Goal: Obtain resource: Download file/media

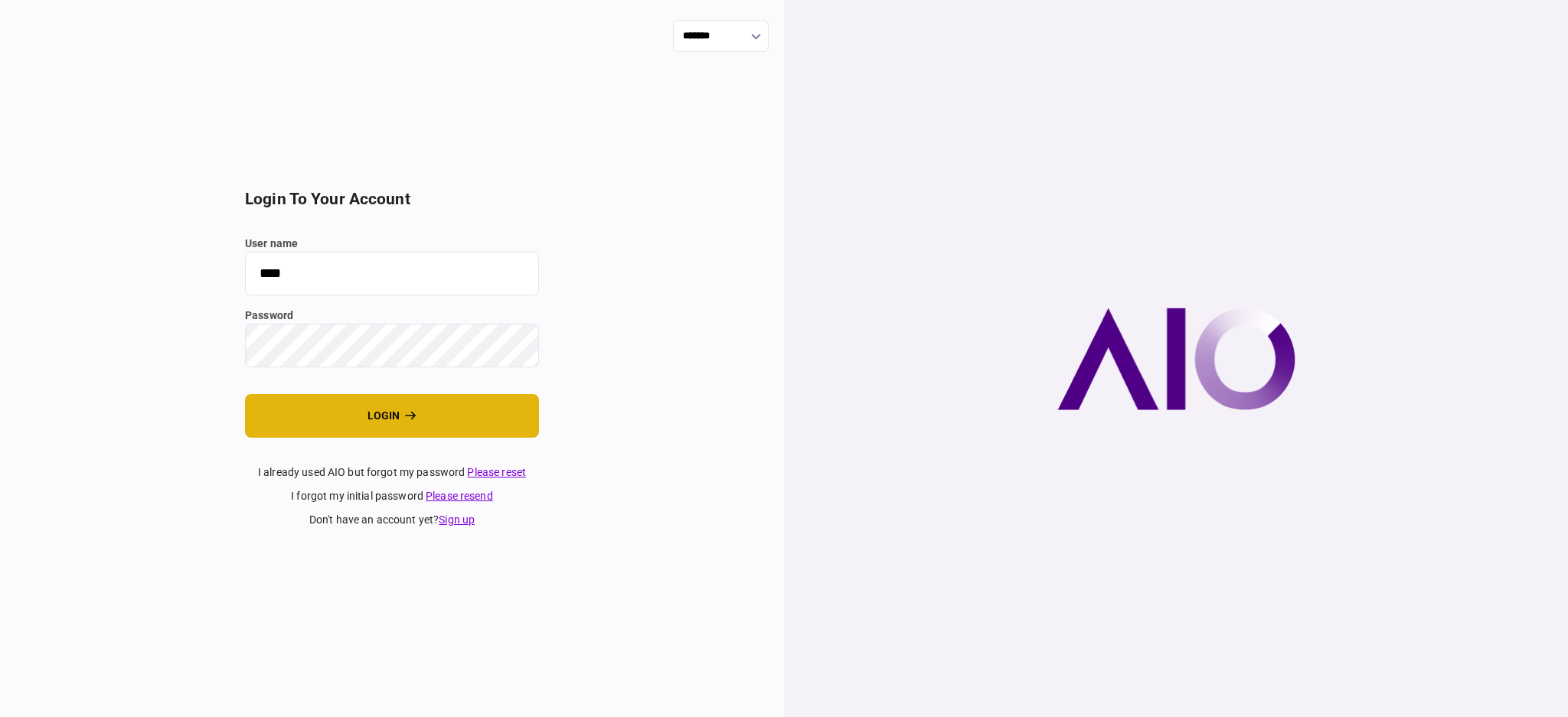
click at [351, 423] on button "login" at bounding box center [392, 416] width 294 height 43
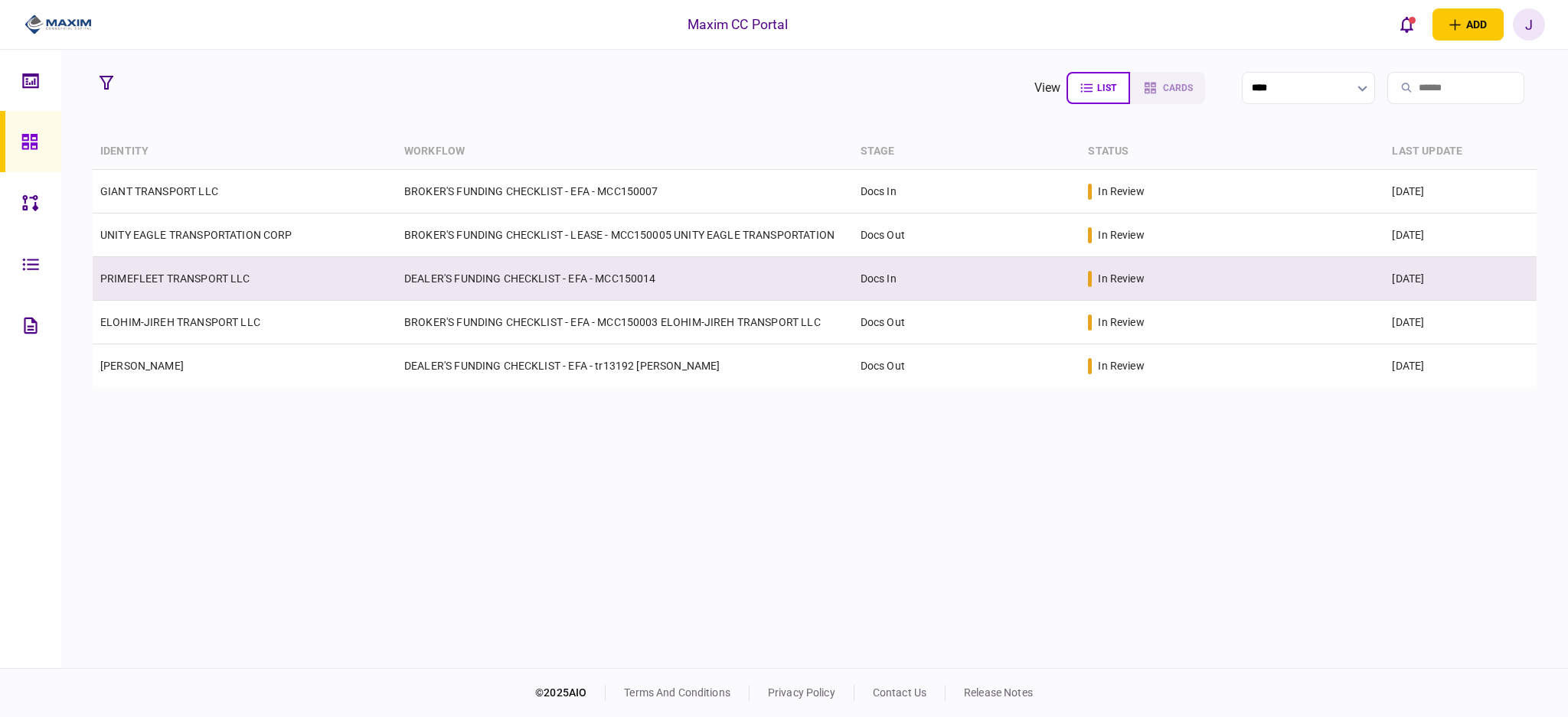
click at [164, 278] on link "PRIMEFLEET TRANSPORT LLC" at bounding box center [175, 278] width 150 height 12
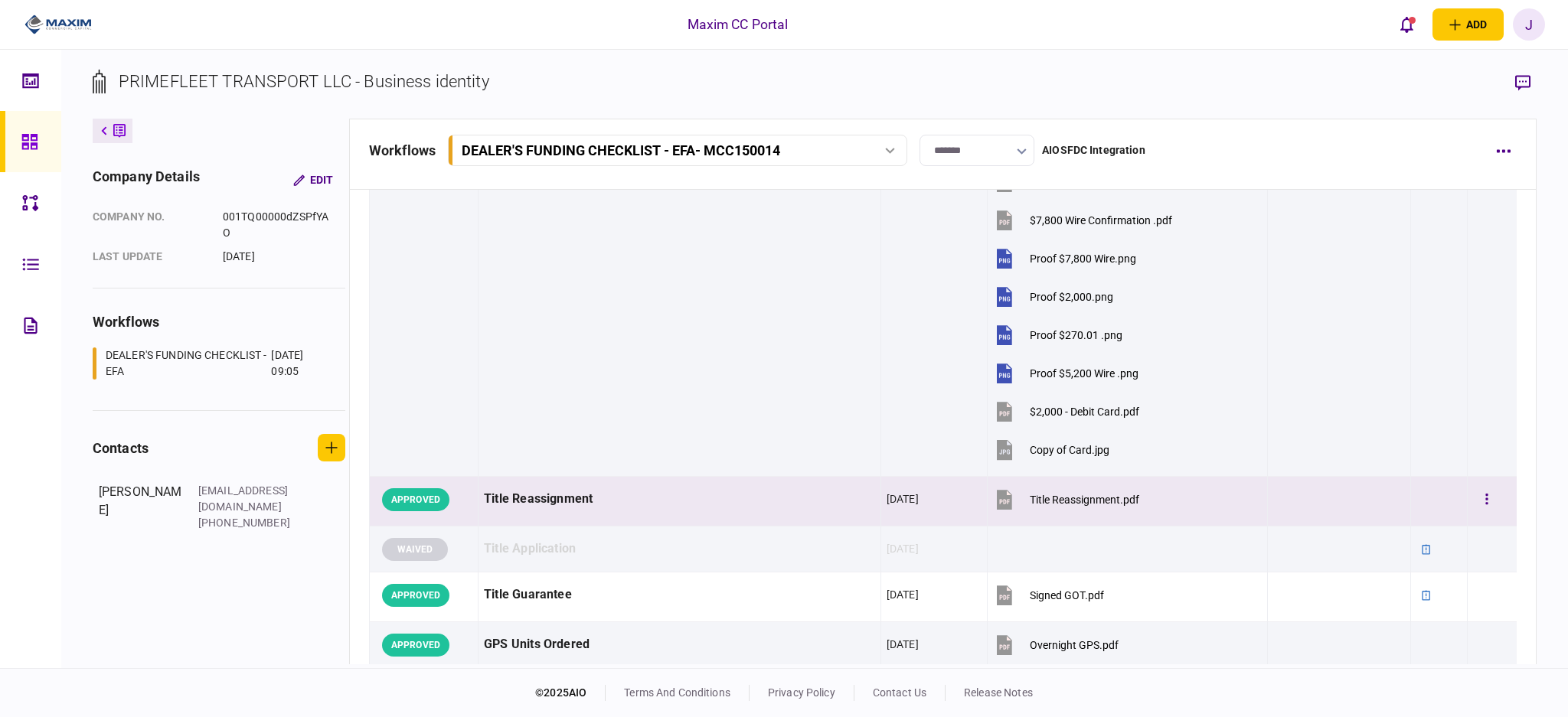
scroll to position [1428, 0]
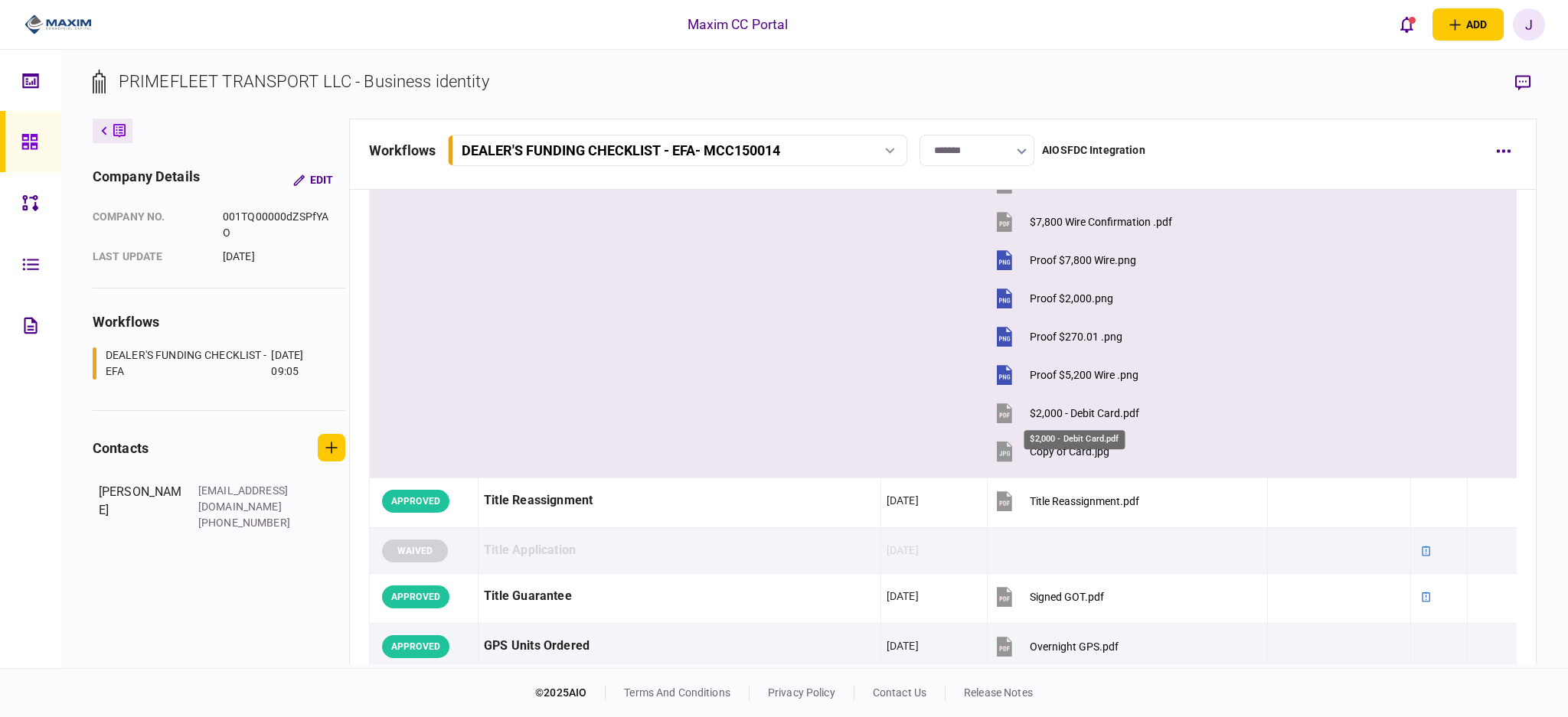
click at [1049, 412] on div "$2,000 - Debit Card.pdf" at bounding box center [1084, 413] width 110 height 12
click at [1061, 365] on button "Proof $5,200 Wire .png" at bounding box center [1065, 374] width 145 height 34
click at [1065, 412] on div "$2,000 - Debit Card.pdf" at bounding box center [1084, 413] width 110 height 12
click at [1074, 412] on div "$2,000 - Debit Card.pdf" at bounding box center [1084, 413] width 110 height 12
click at [1058, 331] on div "Proof $270.01 .png" at bounding box center [1076, 336] width 93 height 12
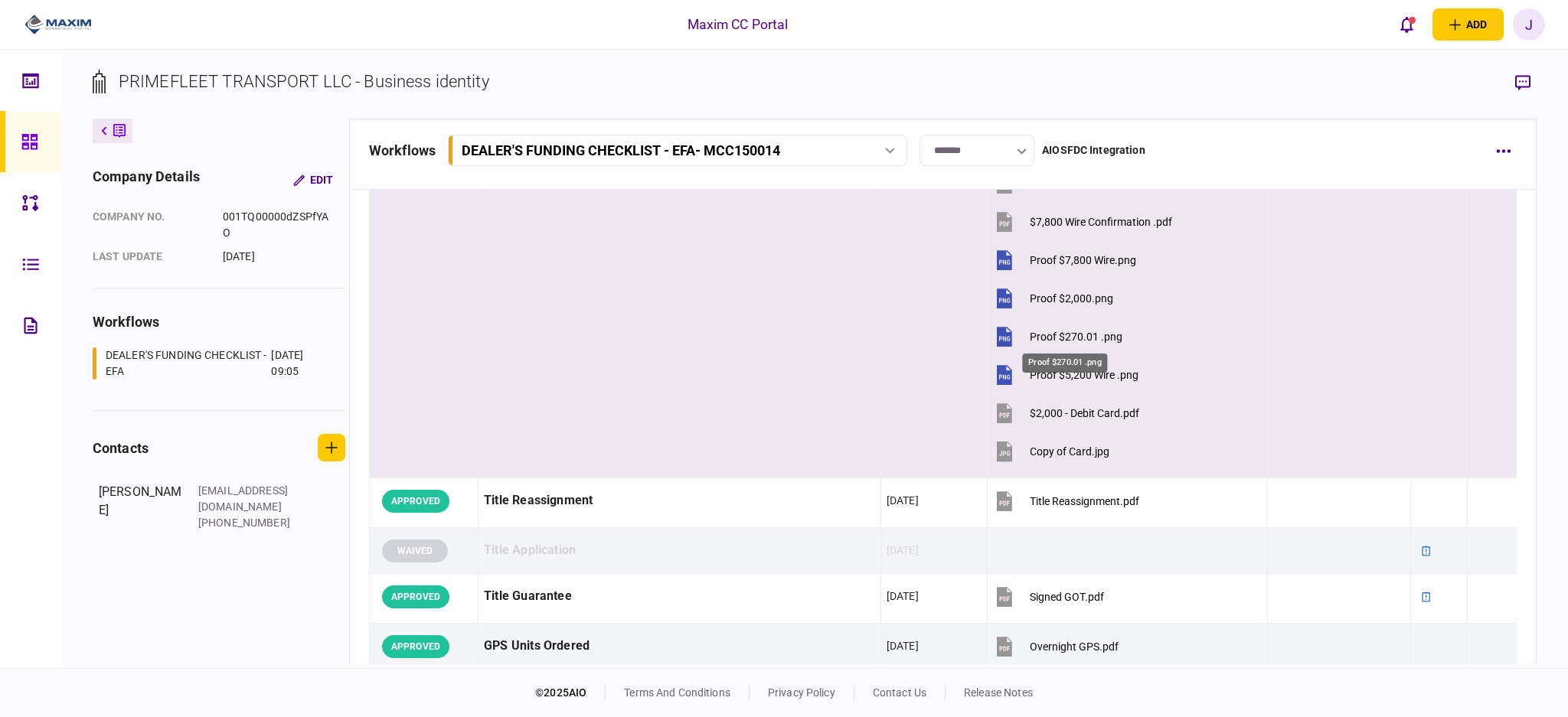
click at [1075, 332] on div "Proof $270.01 .png" at bounding box center [1076, 336] width 93 height 12
click at [1064, 263] on div "Proof $7,800 Wire.png" at bounding box center [1082, 260] width 107 height 12
click at [1039, 254] on div "Proof $7,800 Wire.png" at bounding box center [1082, 260] width 107 height 12
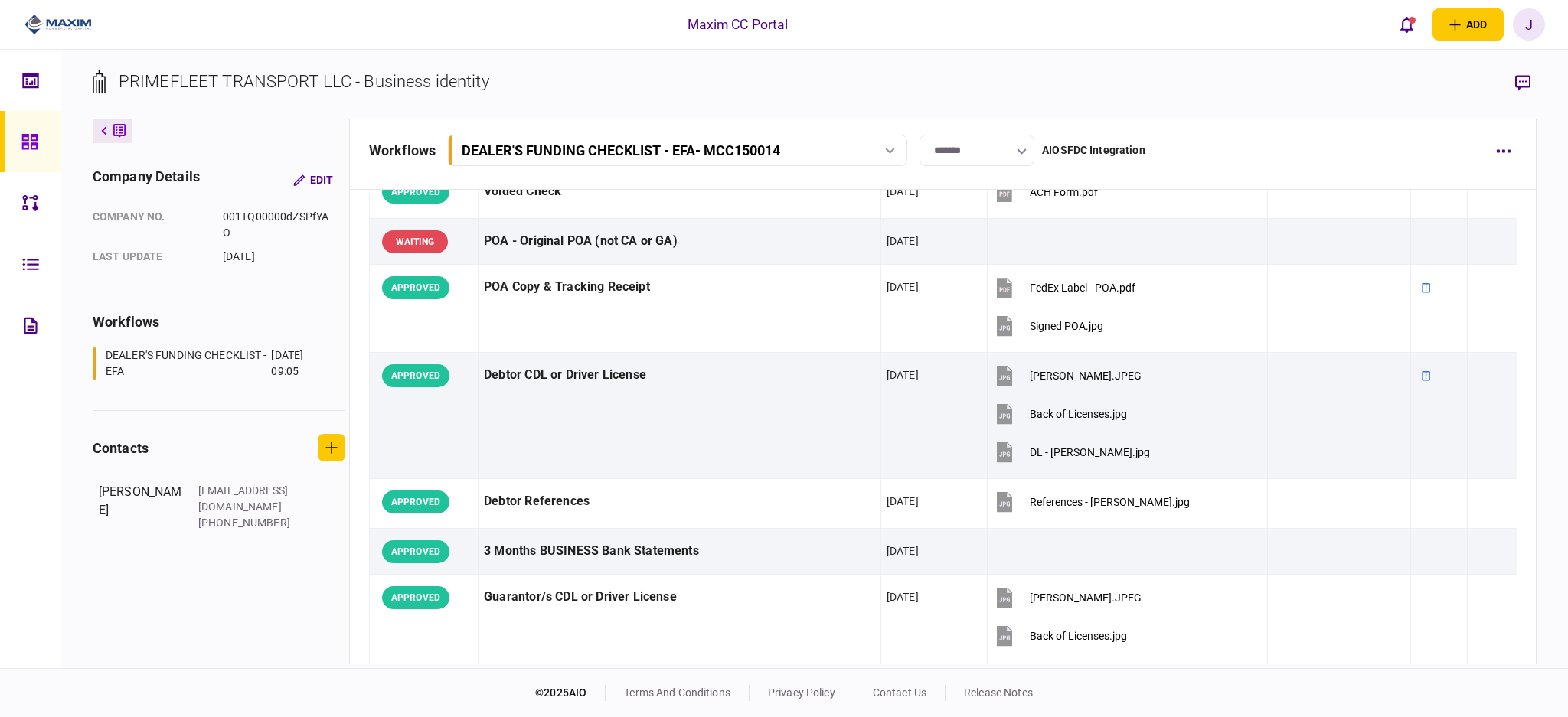
scroll to position [0, 0]
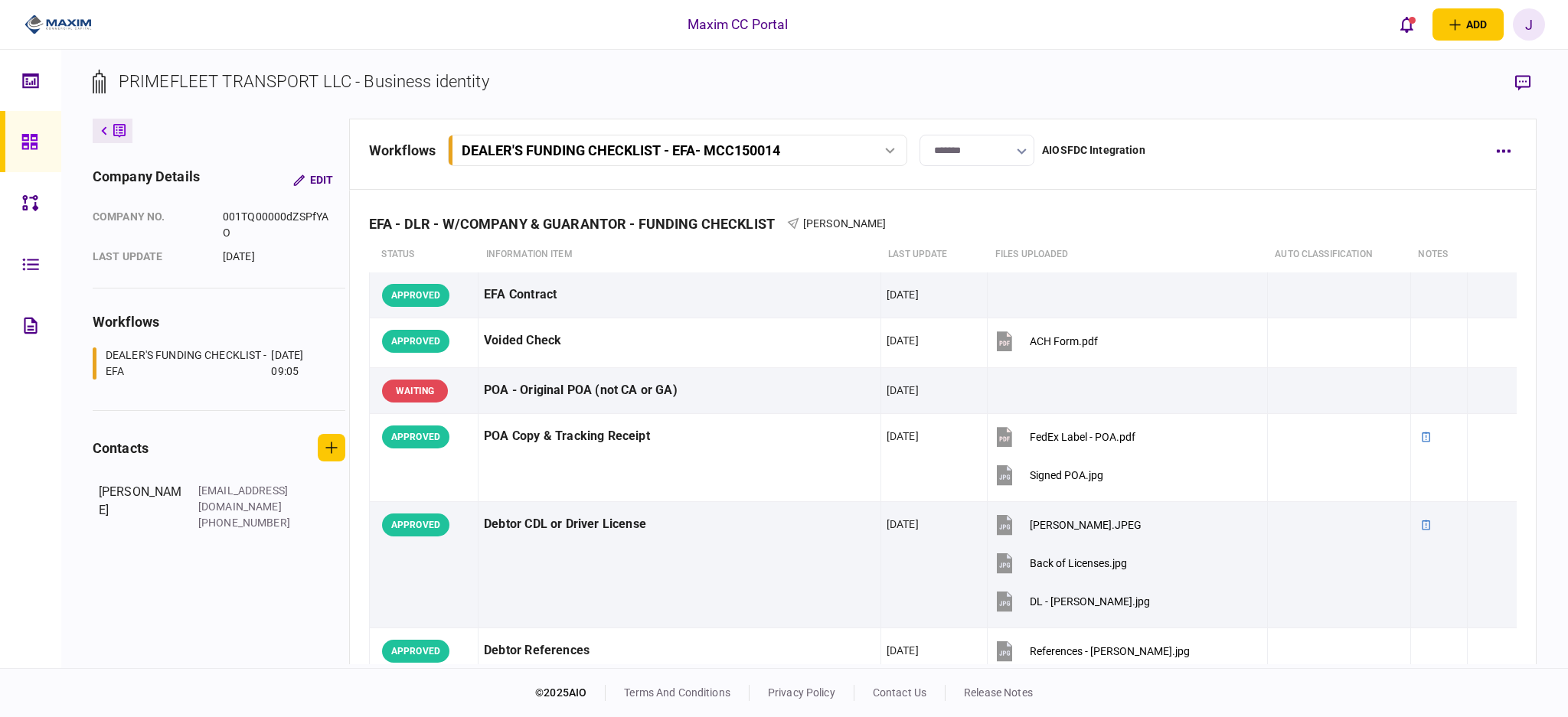
click at [22, 144] on icon at bounding box center [30, 142] width 17 height 18
